Goal: Check status: Check status

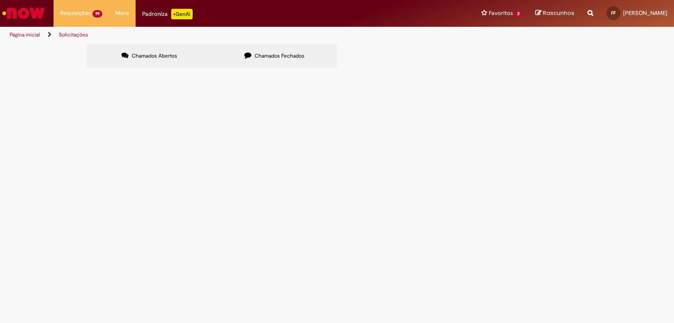
click at [0, 0] on span "R12558853" at bounding box center [0, 0] width 0 height 0
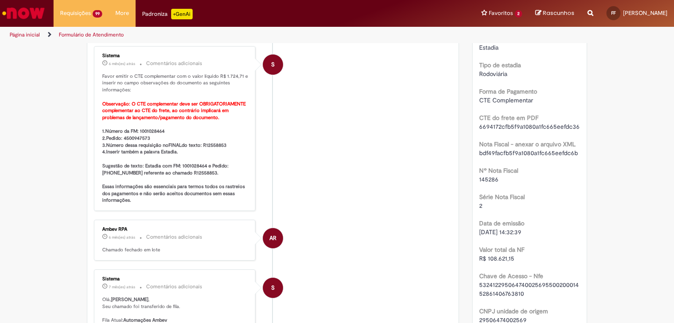
scroll to position [35, 0]
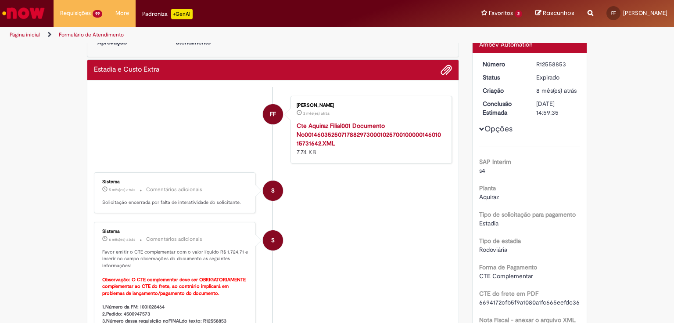
drag, startPoint x: 534, startPoint y: 61, endPoint x: 563, endPoint y: 65, distance: 29.7
click at [563, 65] on div "R12558853" at bounding box center [556, 64] width 41 height 9
copy div "R12558853"
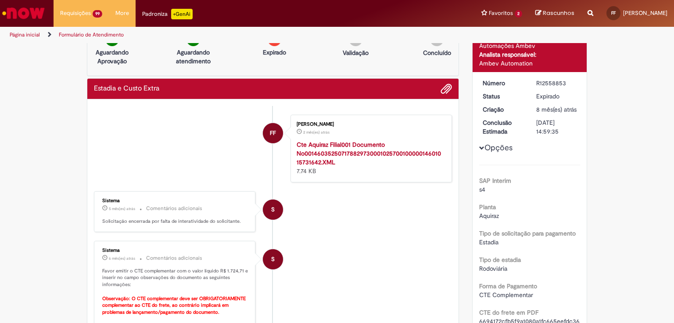
scroll to position [0, 0]
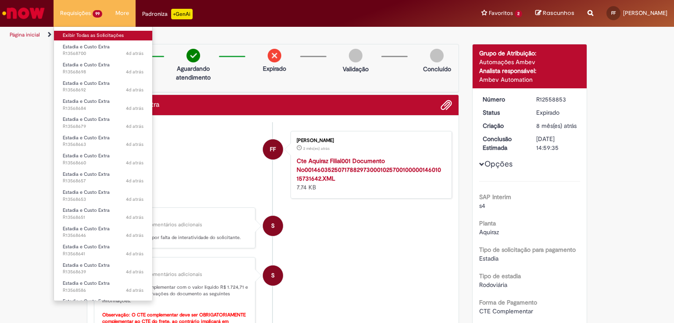
click at [91, 33] on link "Exibir Todas as Solicitações" at bounding box center [103, 36] width 98 height 10
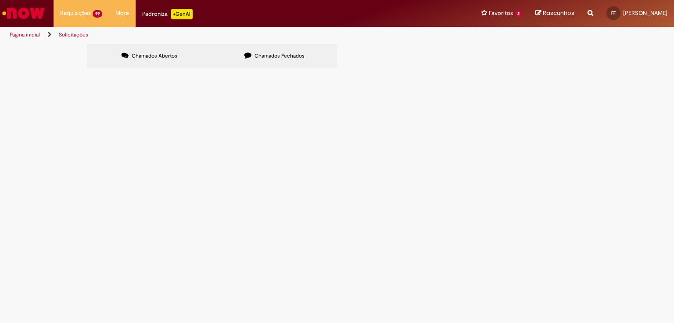
click at [299, 56] on span "Chamados Fechados" at bounding box center [280, 55] width 50 height 7
click at [0, 0] on input "Pesquisar" at bounding box center [0, 0] width 0 height 0
paste input "*********"
type input "*********"
click at [0, 0] on button "Pesquisar" at bounding box center [0, 0] width 0 height 0
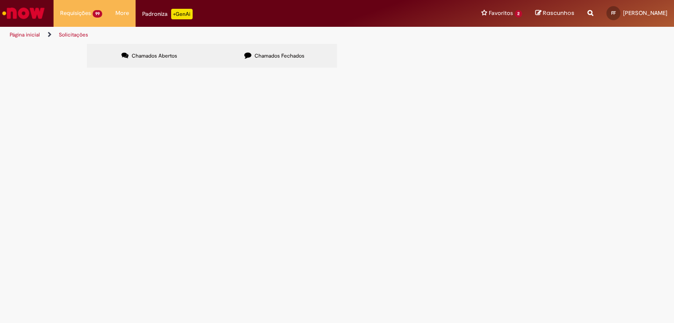
click at [0, 0] on span "R12431774" at bounding box center [0, 0] width 0 height 0
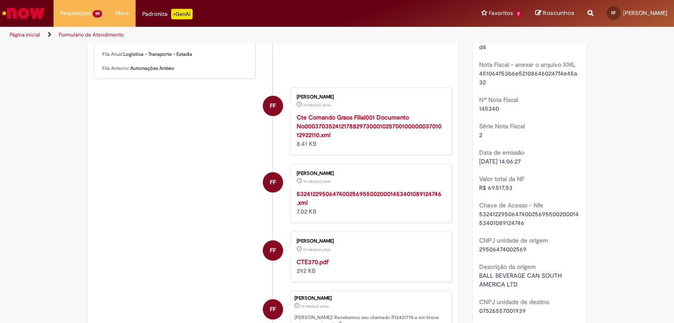
scroll to position [351, 0]
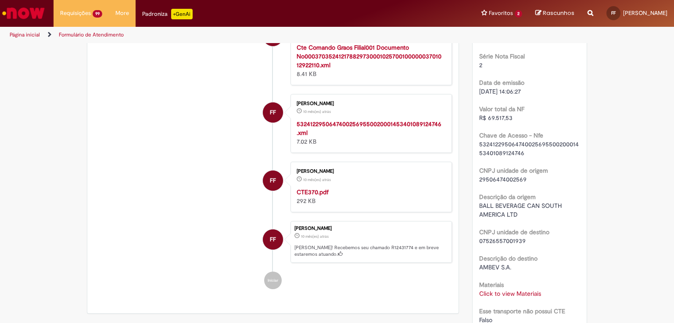
click at [309, 196] on strong "CTE370.pdf" at bounding box center [313, 192] width 32 height 8
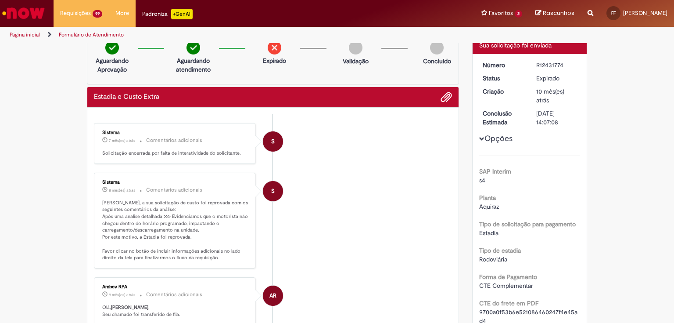
scroll to position [0, 0]
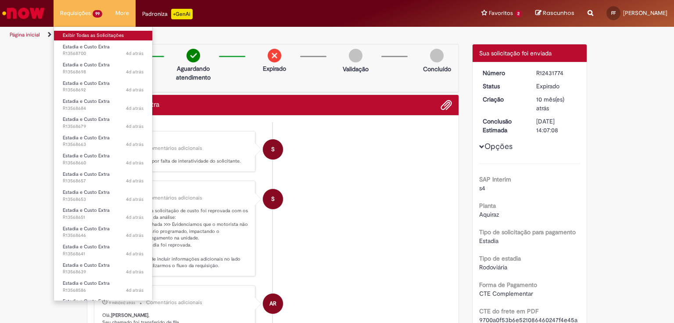
click at [83, 31] on link "Exibir Todas as Solicitações" at bounding box center [103, 36] width 98 height 10
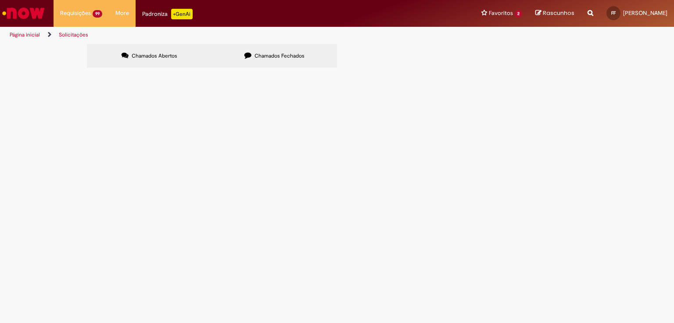
click at [297, 48] on label "Chamados Fechados" at bounding box center [274, 56] width 125 height 24
click at [0, 0] on input "Pesquisar" at bounding box center [0, 0] width 0 height 0
paste input "*********"
type input "*********"
click at [0, 0] on button "Pesquisar" at bounding box center [0, 0] width 0 height 0
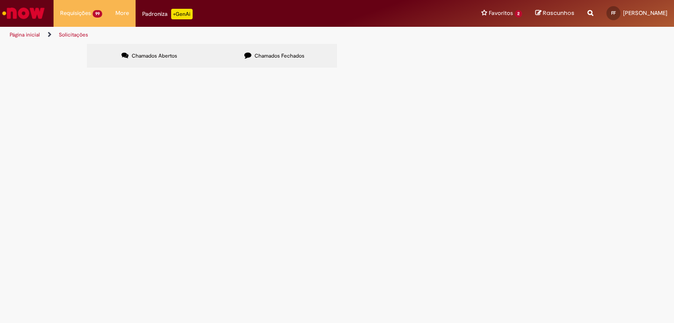
click at [0, 0] on span "R12441862" at bounding box center [0, 0] width 0 height 0
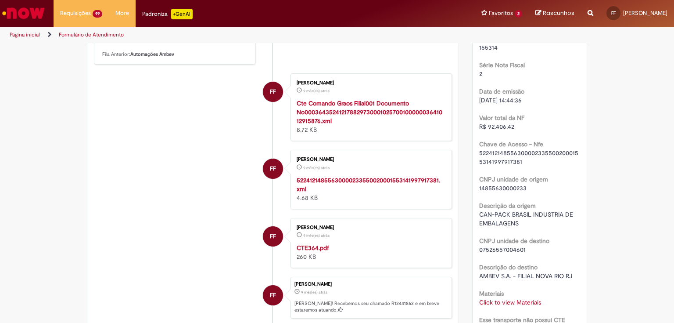
scroll to position [367, 0]
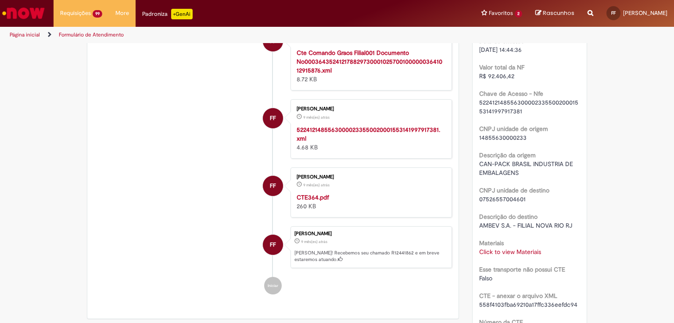
click at [306, 200] on strong "CTE364.pdf" at bounding box center [313, 197] width 32 height 8
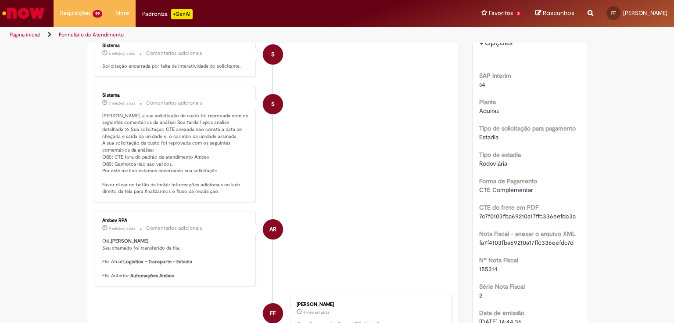
scroll to position [0, 0]
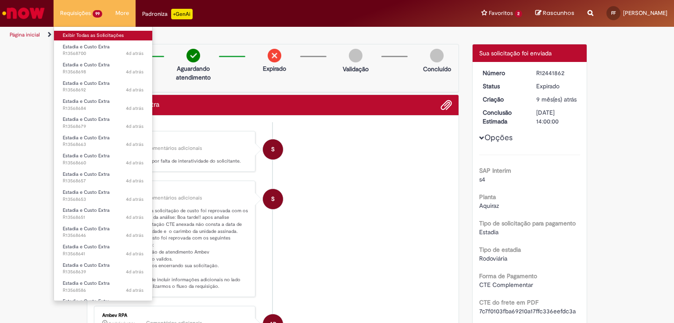
click at [90, 32] on link "Exibir Todas as Solicitações" at bounding box center [103, 36] width 98 height 10
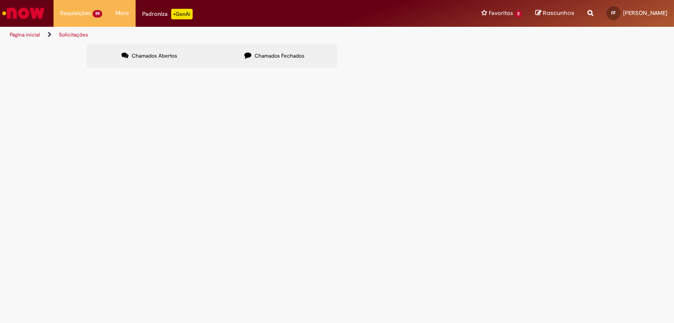
click at [281, 55] on span "Chamados Fechados" at bounding box center [280, 55] width 50 height 7
click at [0, 0] on input "Pesquisar" at bounding box center [0, 0] width 0 height 0
paste input "*********"
type input "*********"
click at [0, 0] on button "Pesquisar" at bounding box center [0, 0] width 0 height 0
